Goal: Transaction & Acquisition: Purchase product/service

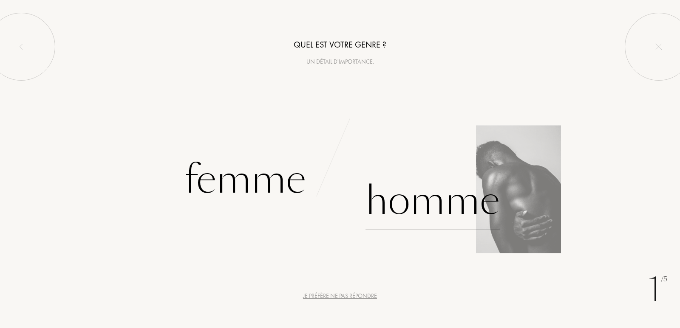
click at [428, 203] on div "Homme" at bounding box center [432, 201] width 134 height 57
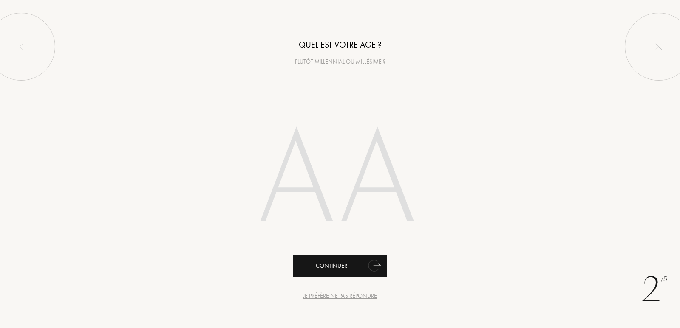
click at [342, 264] on div "Continuer" at bounding box center [339, 266] width 93 height 23
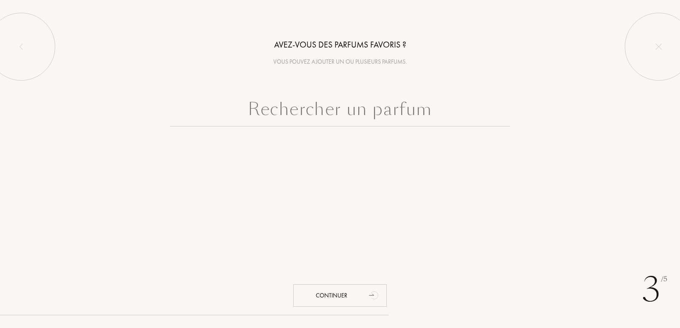
click at [348, 114] on input "text" at bounding box center [340, 111] width 340 height 31
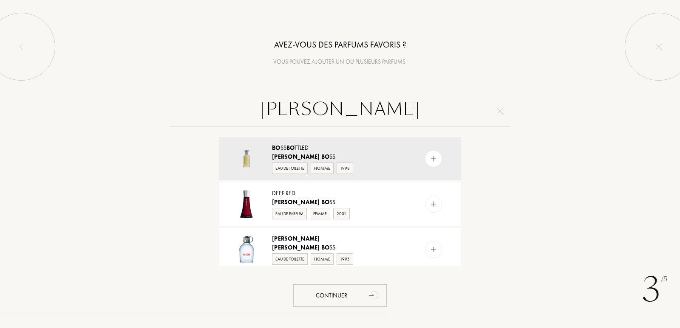
type input "[PERSON_NAME]"
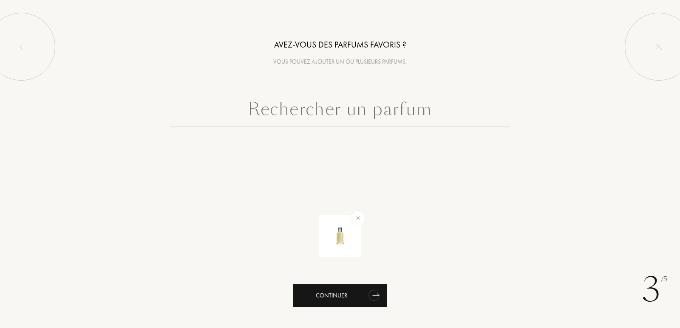
click at [337, 298] on div "Continuer" at bounding box center [339, 296] width 93 height 23
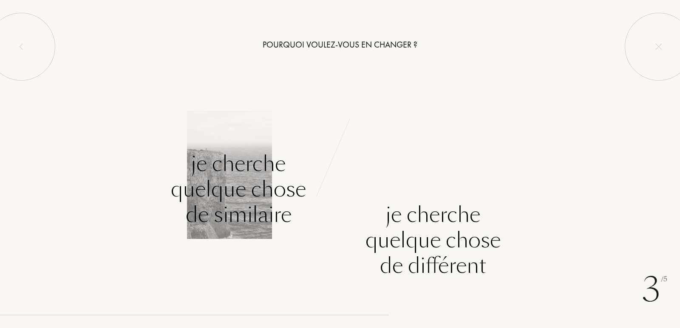
click at [236, 193] on div "Je cherche quelque chose de similaire" at bounding box center [238, 189] width 135 height 76
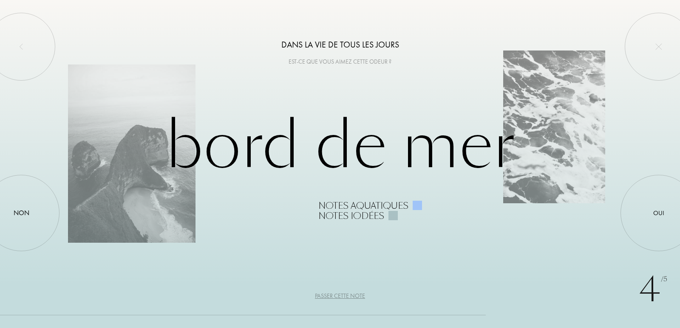
click at [345, 296] on div "Passer cette note" at bounding box center [340, 296] width 50 height 9
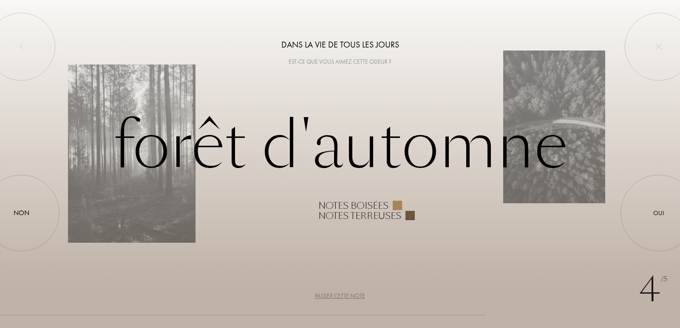
click at [349, 298] on div "Passer cette note" at bounding box center [340, 296] width 50 height 9
